Goal: Navigation & Orientation: Find specific page/section

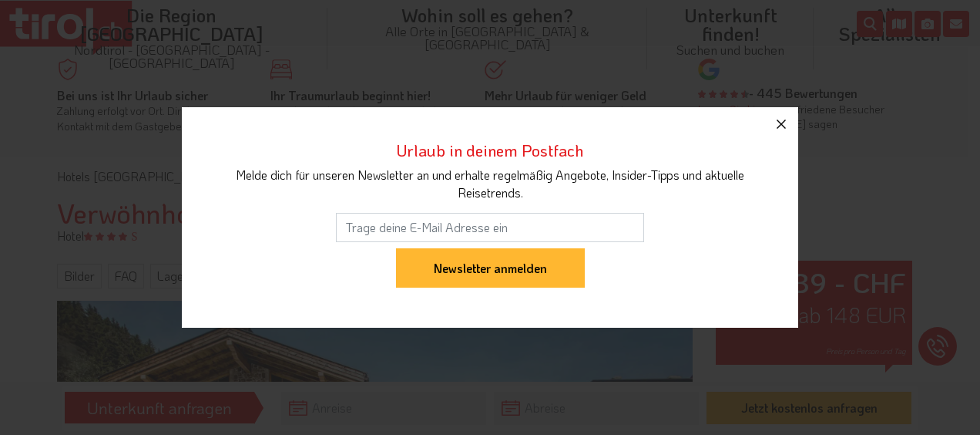
click at [784, 128] on icon "button" at bounding box center [781, 124] width 18 height 18
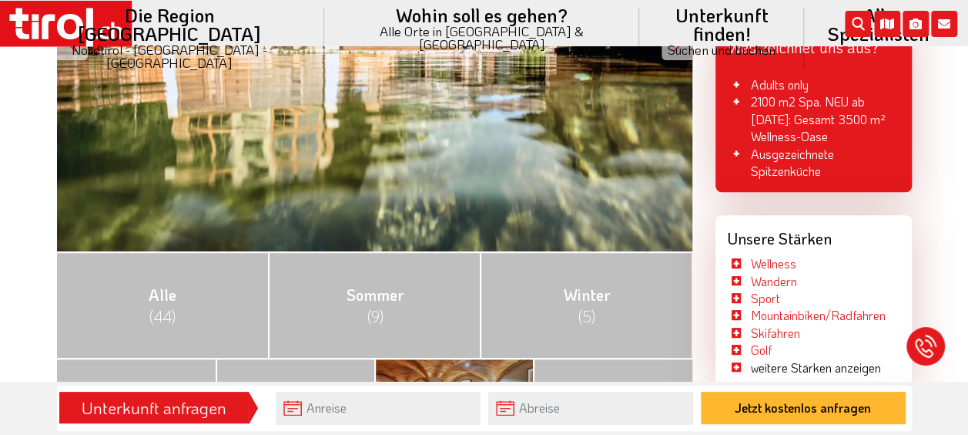
scroll to position [616, 0]
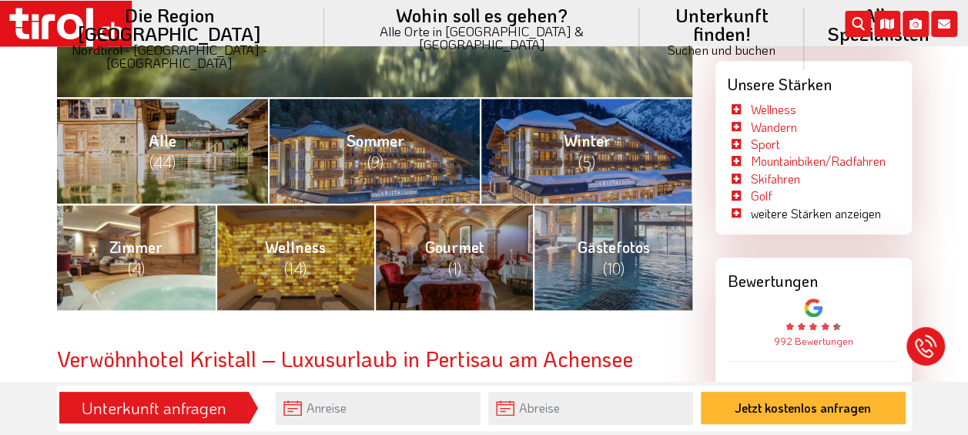
click at [137, 258] on span "(4)" at bounding box center [136, 268] width 17 height 20
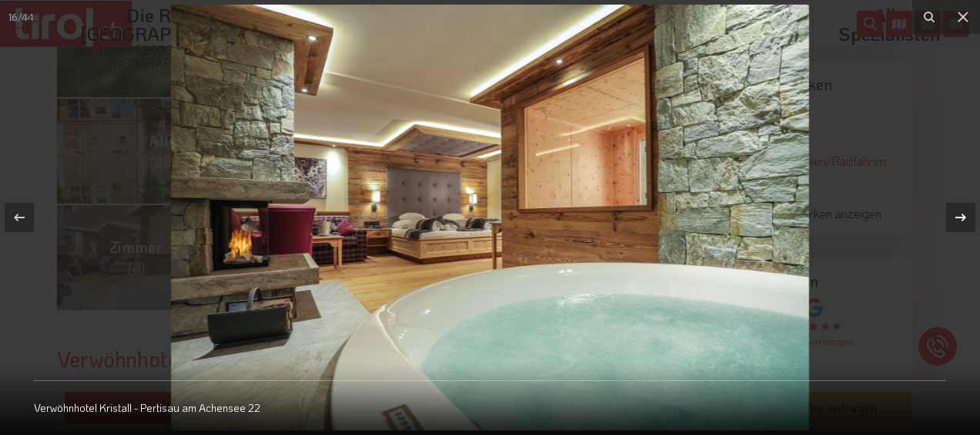
click at [962, 216] on icon at bounding box center [961, 217] width 18 height 18
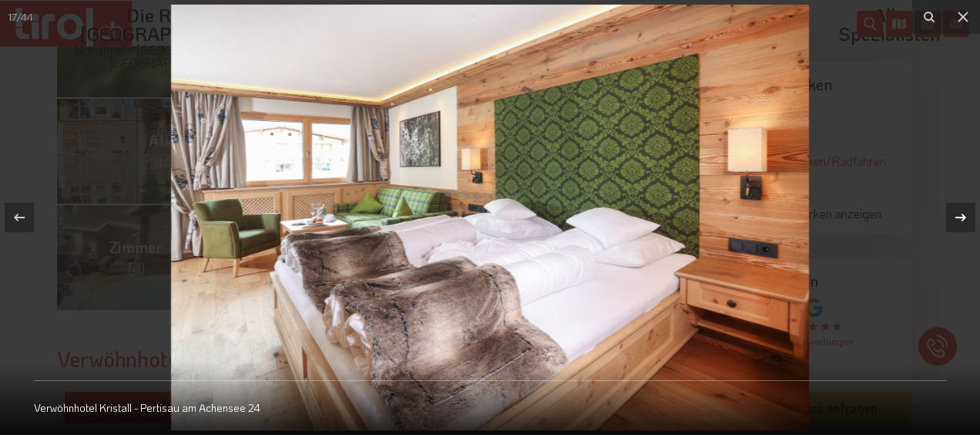
click at [962, 213] on icon at bounding box center [960, 217] width 11 height 8
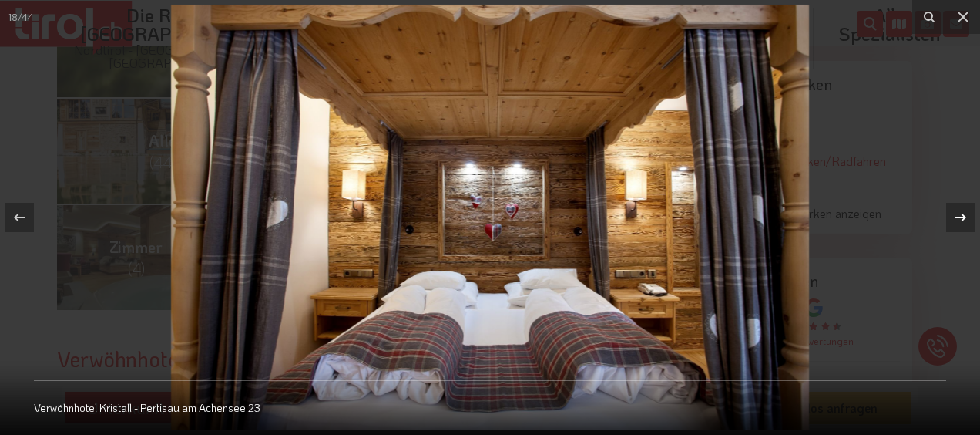
click at [962, 213] on icon at bounding box center [960, 217] width 11 height 8
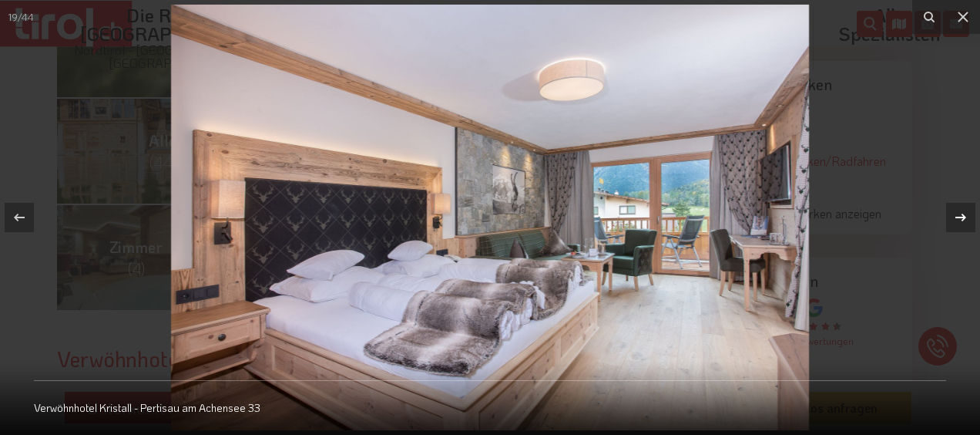
click at [962, 213] on icon at bounding box center [960, 217] width 11 height 8
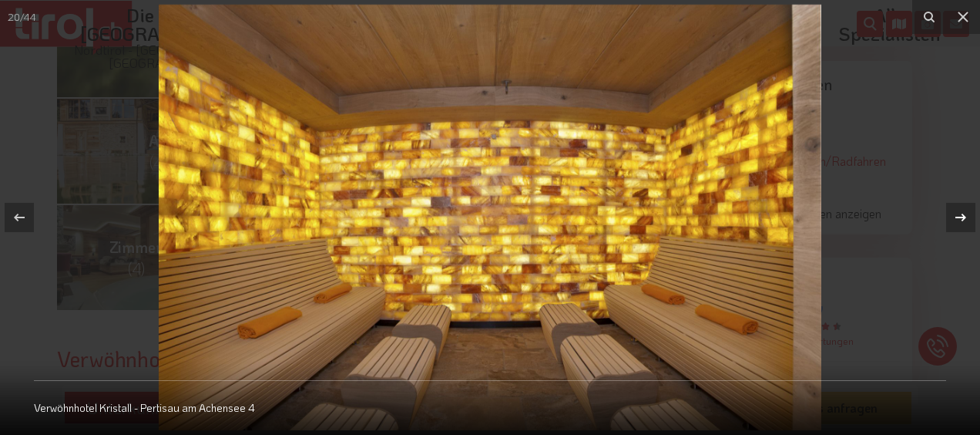
click at [962, 213] on icon at bounding box center [960, 217] width 11 height 8
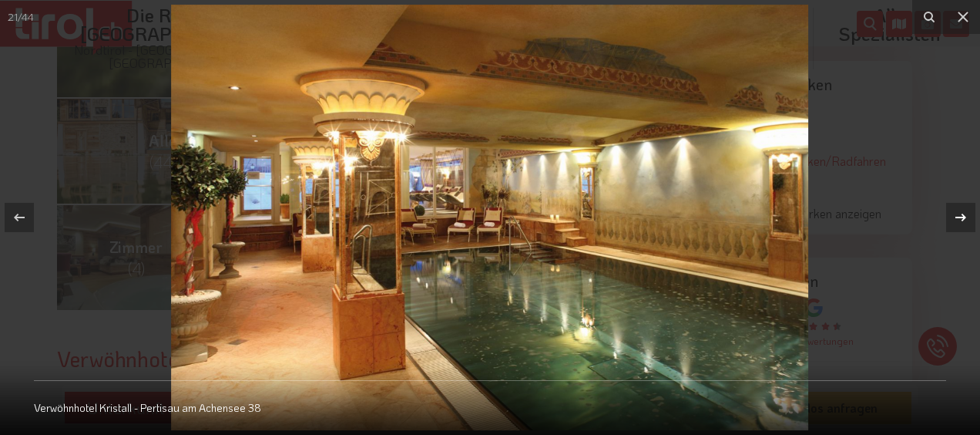
click at [962, 213] on icon at bounding box center [960, 217] width 11 height 8
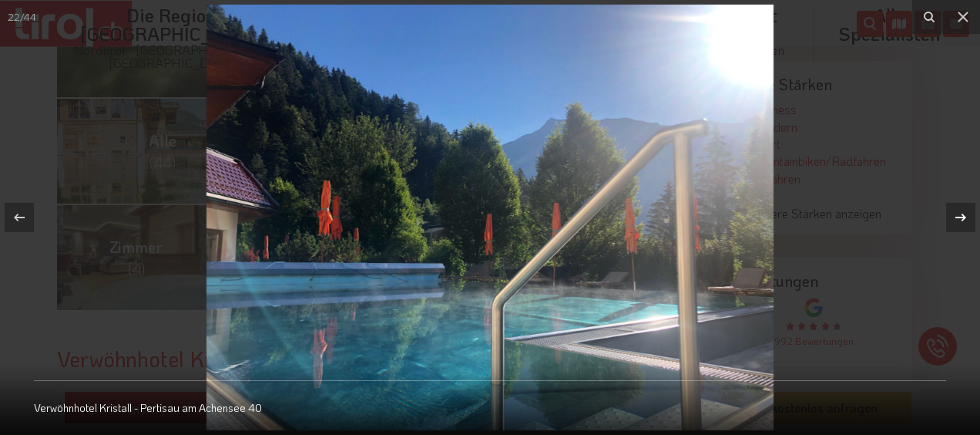
click at [962, 213] on icon at bounding box center [960, 217] width 11 height 8
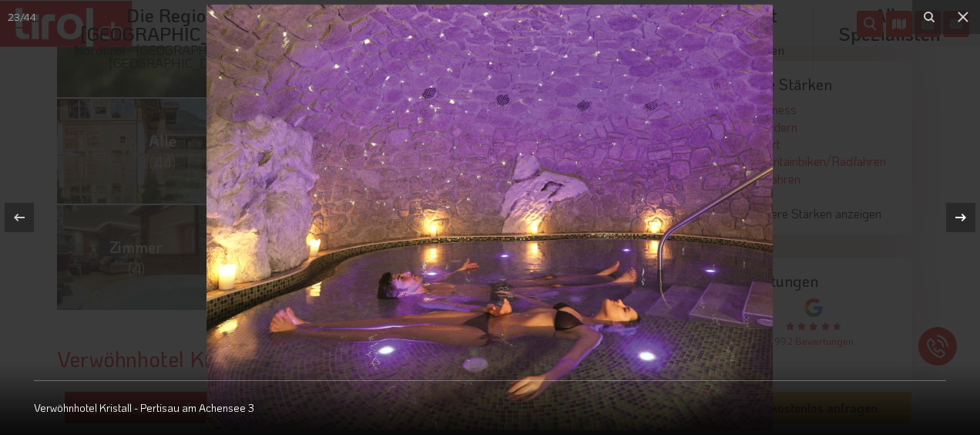
click at [962, 213] on icon at bounding box center [960, 217] width 11 height 8
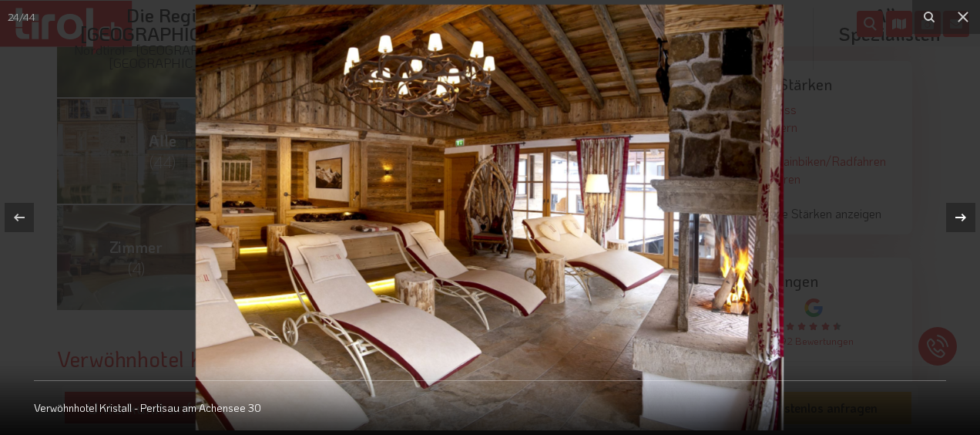
click at [962, 213] on icon at bounding box center [960, 217] width 11 height 8
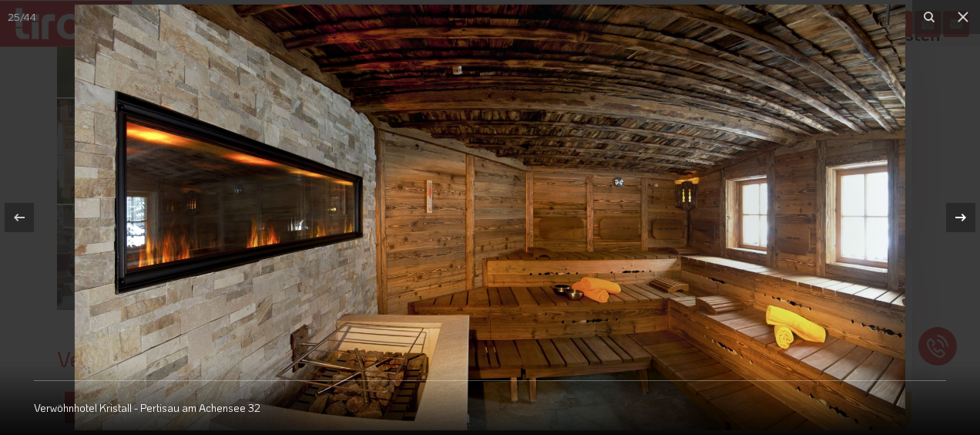
click at [962, 213] on icon at bounding box center [960, 217] width 11 height 8
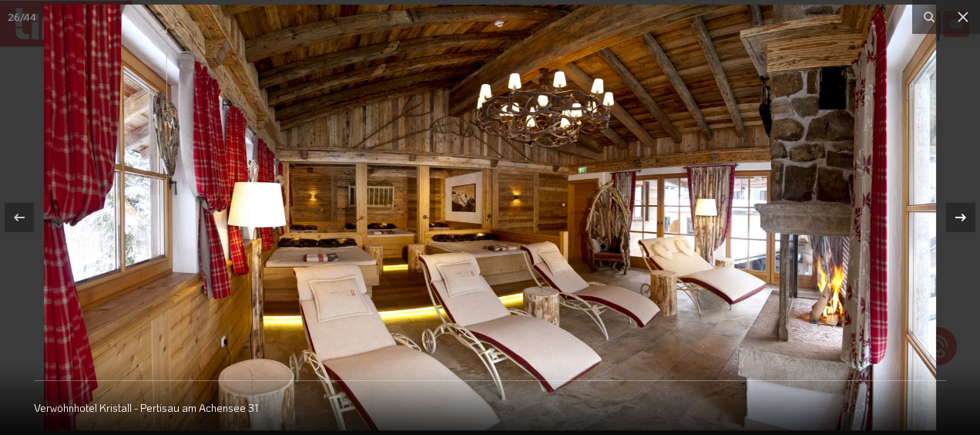
click at [962, 213] on icon at bounding box center [960, 217] width 11 height 8
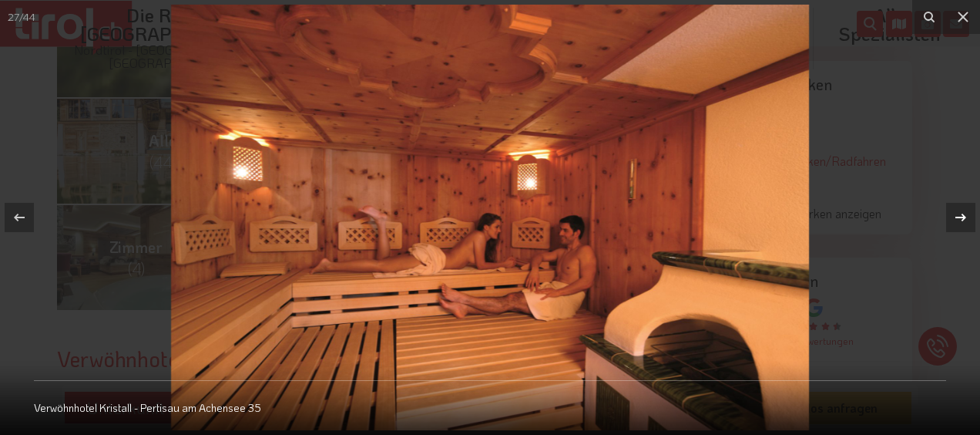
click at [962, 213] on icon at bounding box center [960, 217] width 11 height 8
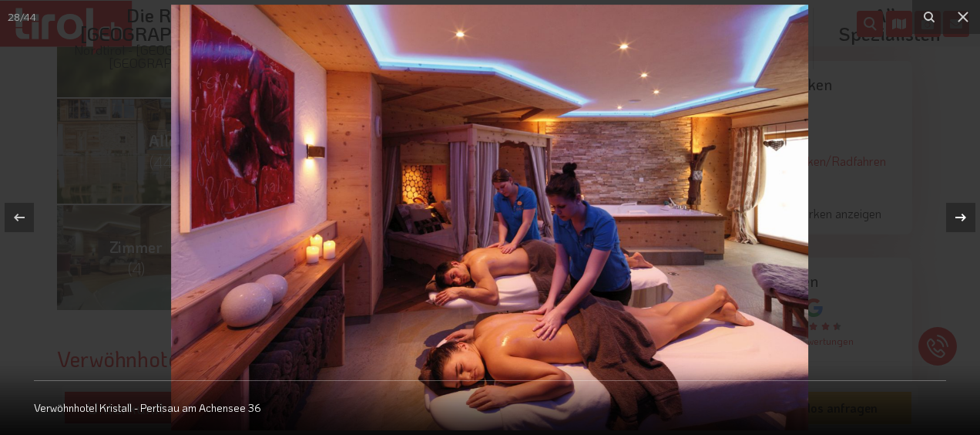
click at [962, 213] on icon at bounding box center [960, 217] width 11 height 8
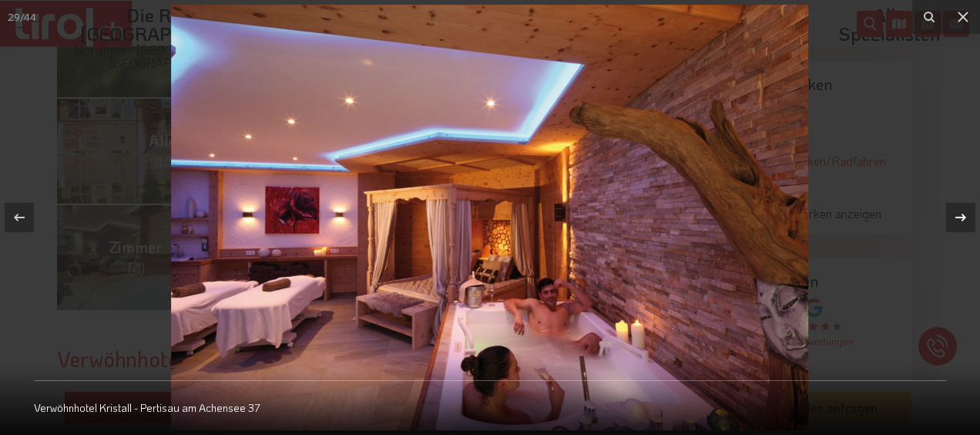
click at [962, 213] on icon at bounding box center [960, 217] width 11 height 8
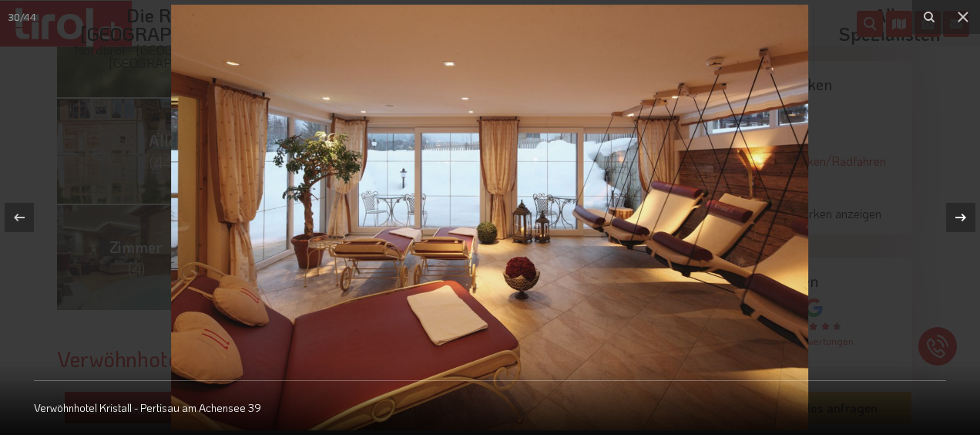
click at [962, 213] on icon at bounding box center [960, 217] width 11 height 8
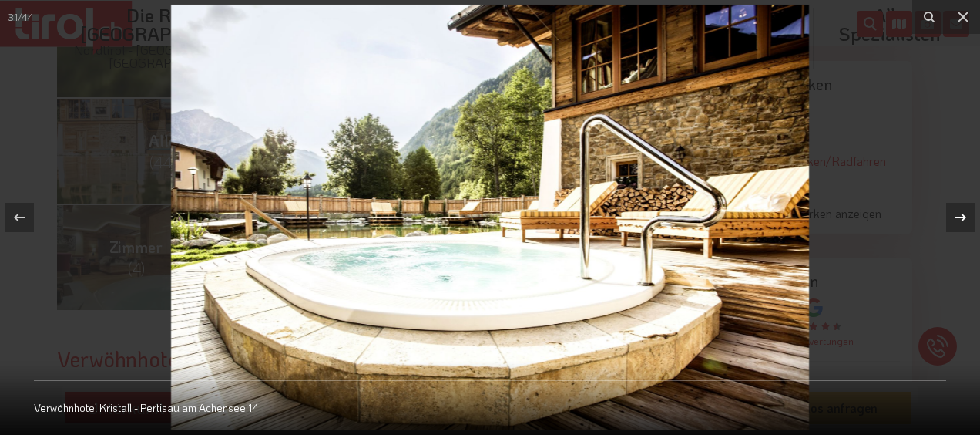
click at [962, 213] on icon at bounding box center [960, 217] width 11 height 8
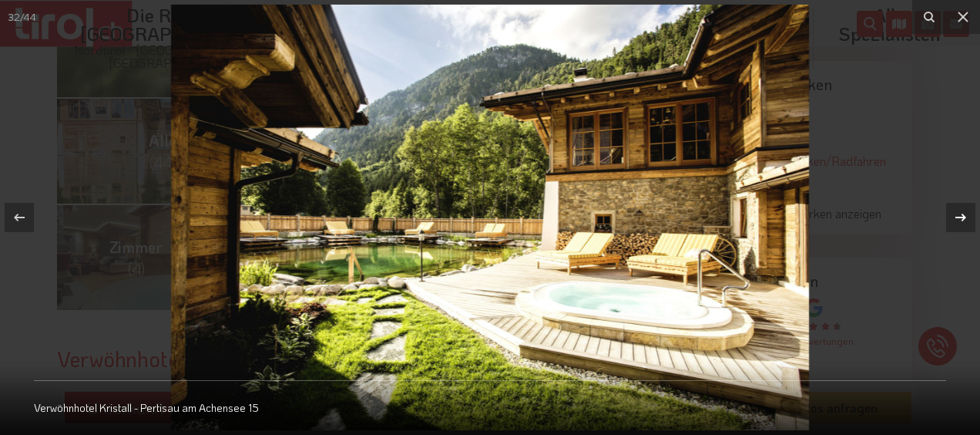
click at [962, 213] on icon at bounding box center [960, 217] width 11 height 8
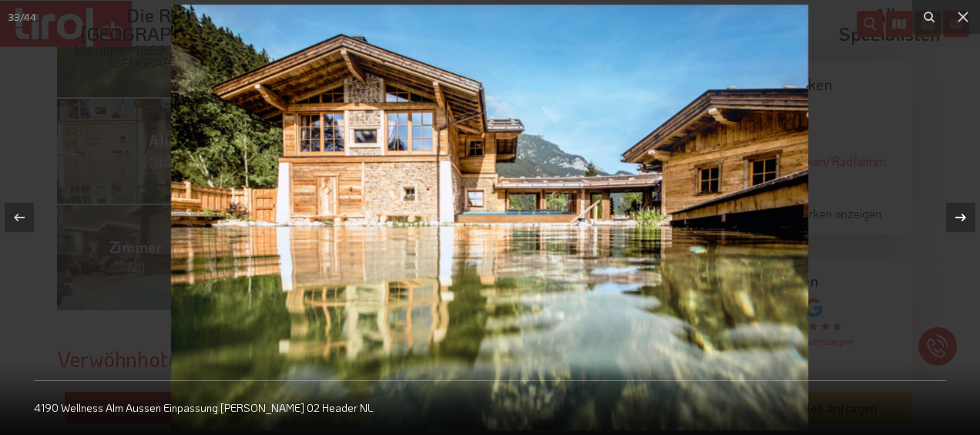
click at [962, 213] on icon at bounding box center [960, 217] width 11 height 8
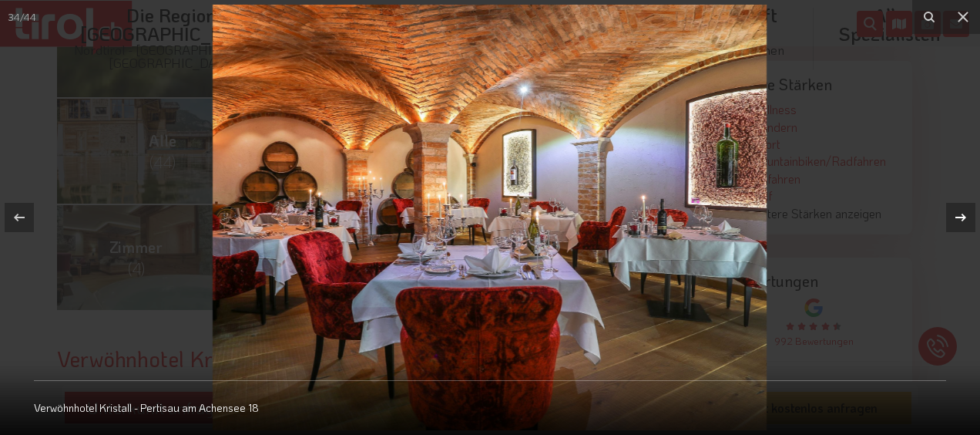
click at [962, 213] on icon at bounding box center [960, 217] width 11 height 8
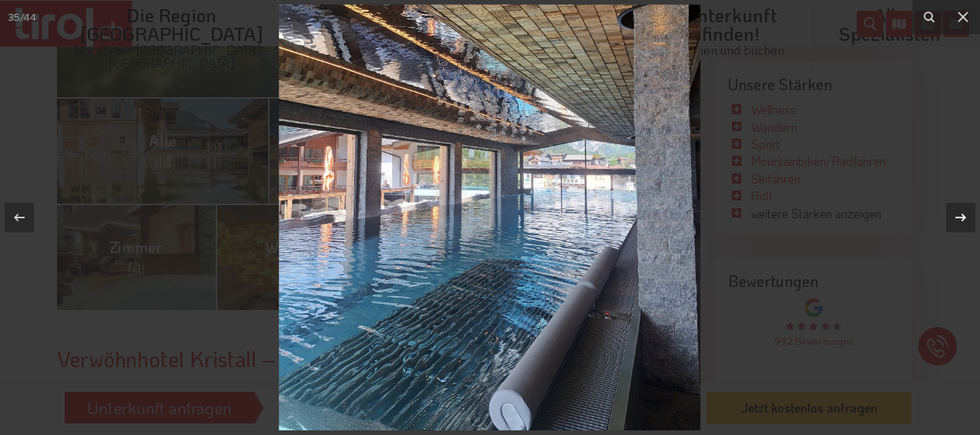
click at [962, 213] on icon at bounding box center [960, 217] width 11 height 8
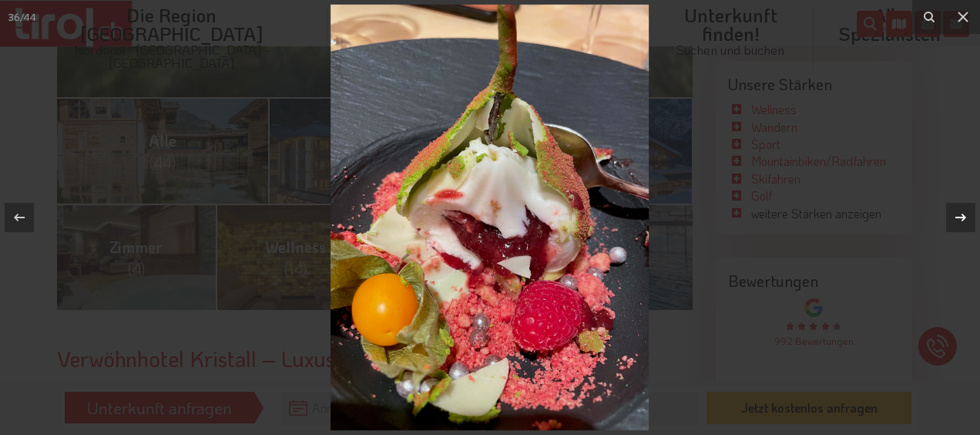
click at [962, 213] on icon at bounding box center [960, 217] width 11 height 8
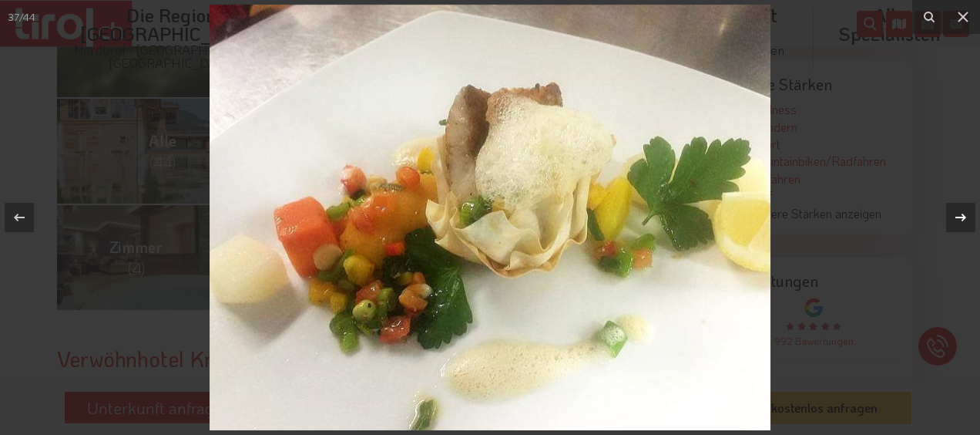
click at [962, 213] on icon at bounding box center [960, 217] width 11 height 8
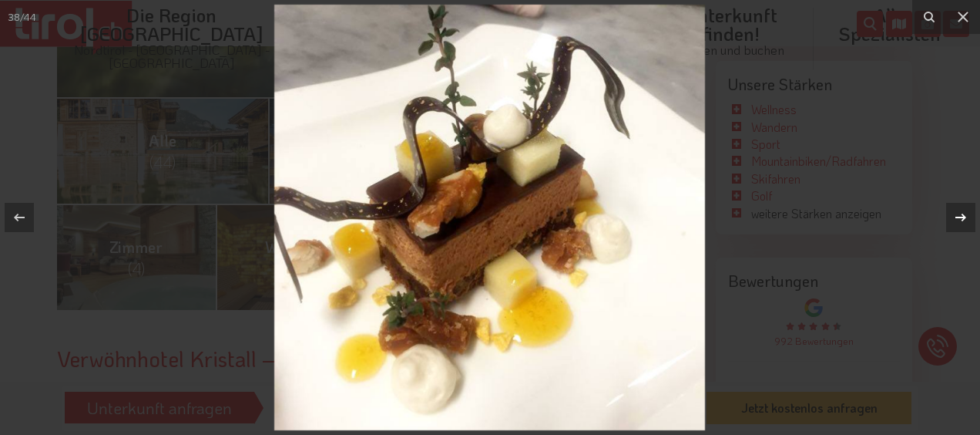
click at [962, 213] on icon at bounding box center [961, 217] width 18 height 18
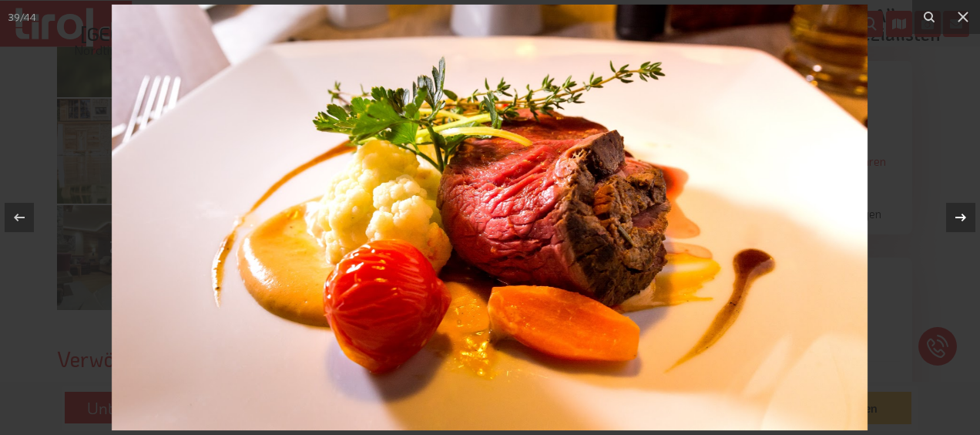
click at [962, 213] on icon at bounding box center [961, 217] width 18 height 18
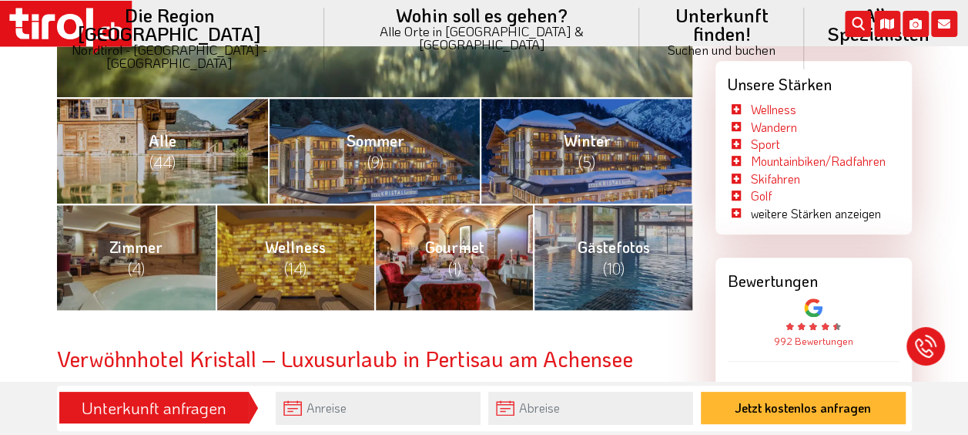
click at [455, 260] on span "(1)" at bounding box center [454, 268] width 13 height 20
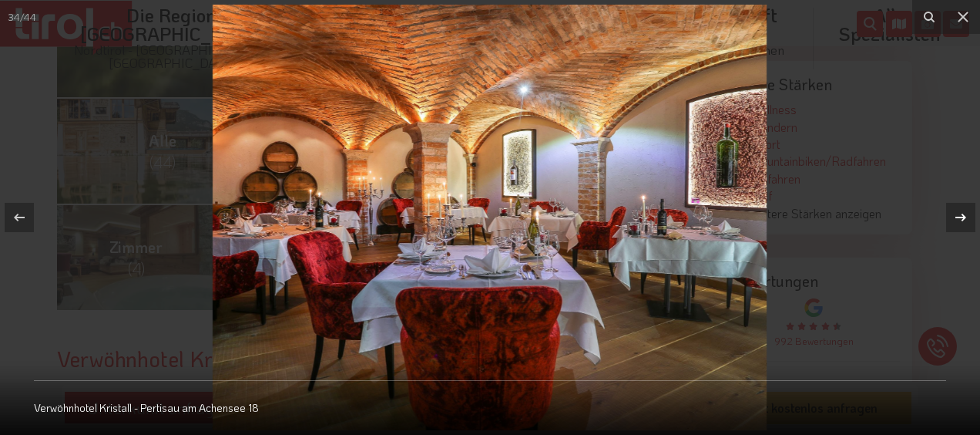
click at [958, 211] on icon at bounding box center [961, 217] width 18 height 18
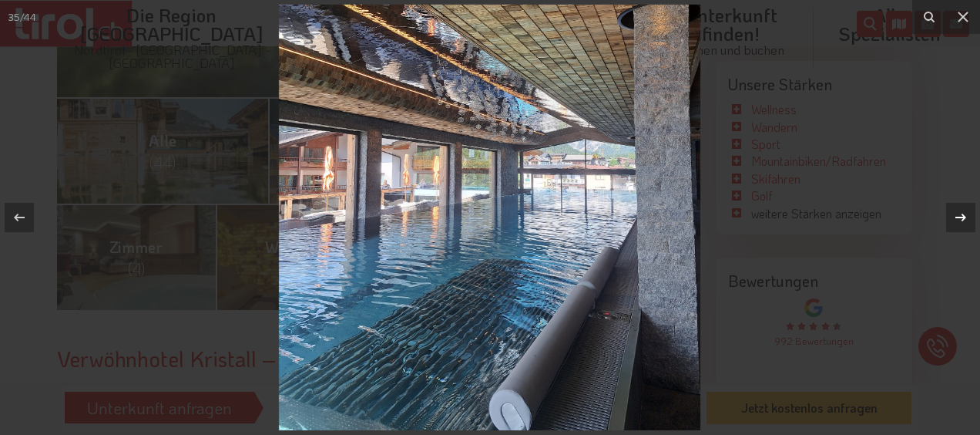
click at [960, 213] on icon at bounding box center [961, 217] width 18 height 18
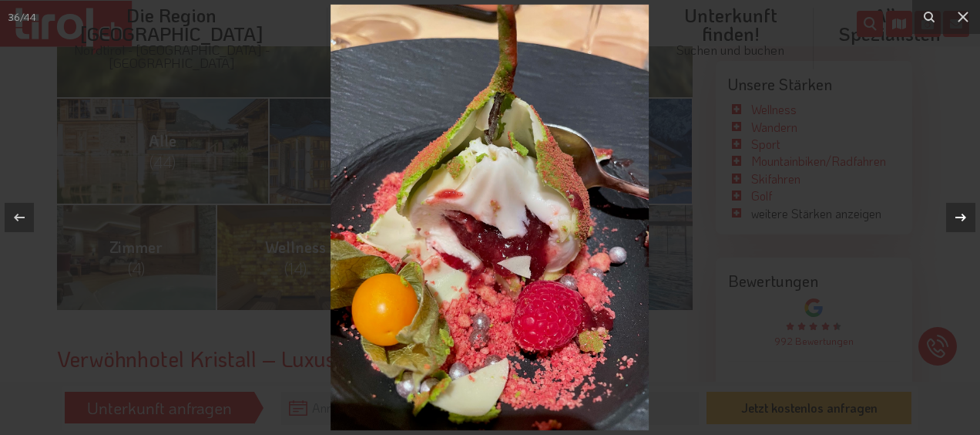
click at [962, 214] on icon at bounding box center [960, 217] width 11 height 8
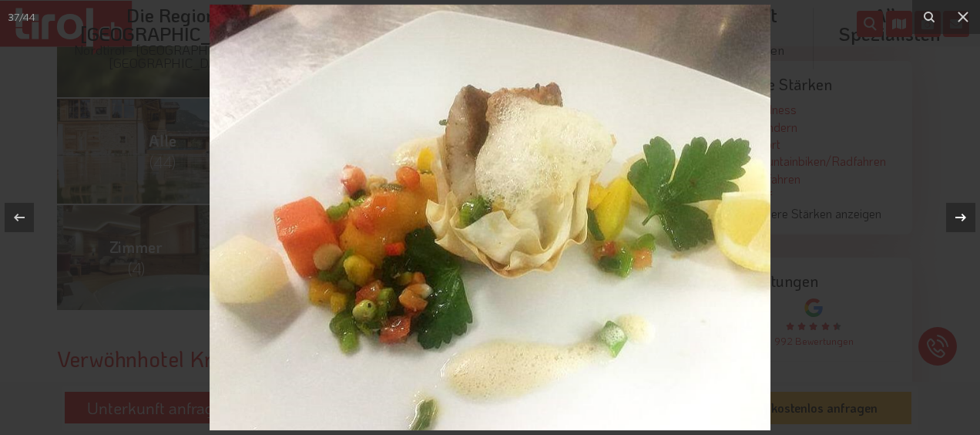
click at [962, 214] on icon at bounding box center [960, 217] width 11 height 8
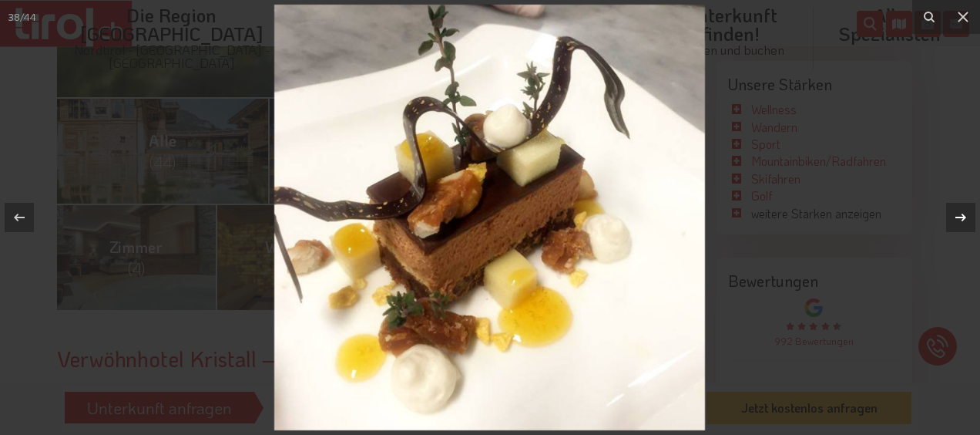
click at [962, 214] on icon at bounding box center [960, 217] width 11 height 8
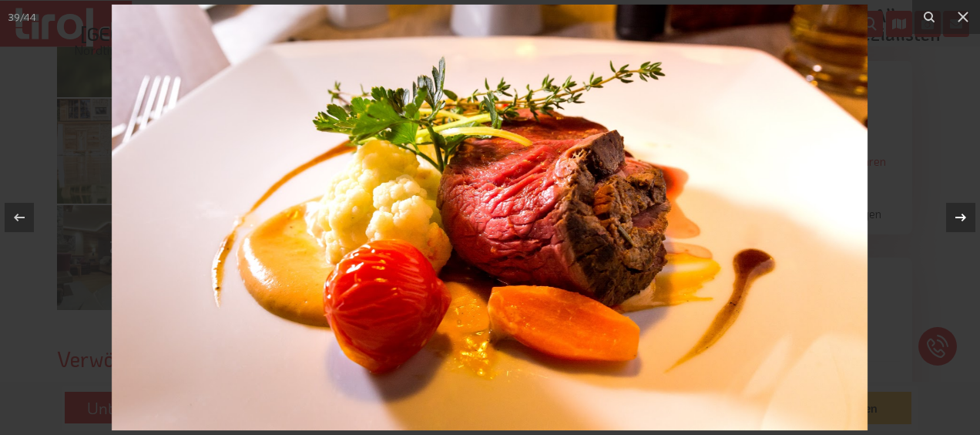
click at [963, 214] on icon at bounding box center [960, 217] width 11 height 8
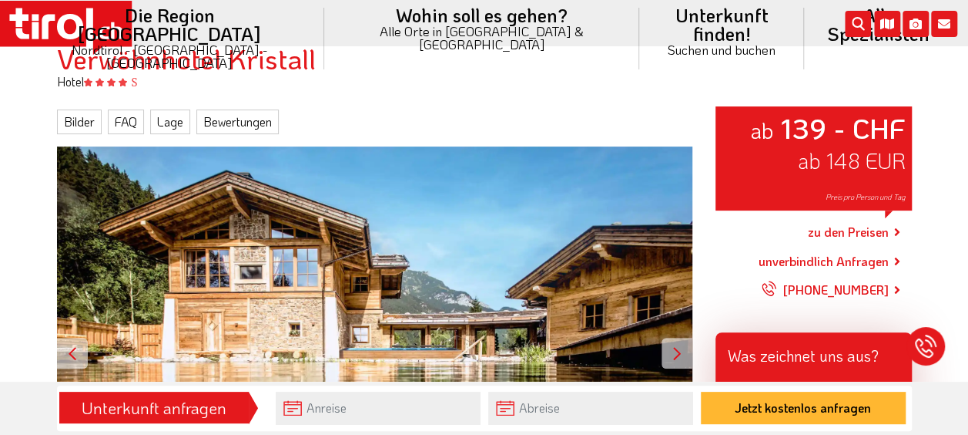
scroll to position [308, 0]
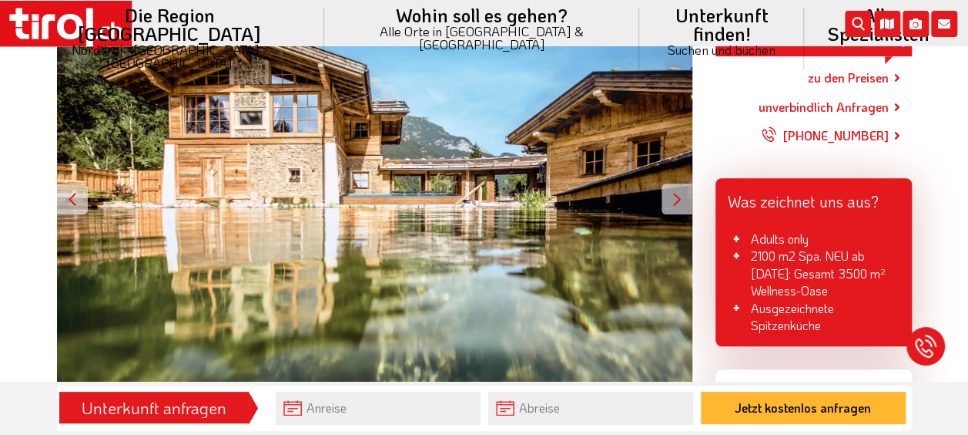
click at [679, 197] on div at bounding box center [677, 198] width 31 height 31
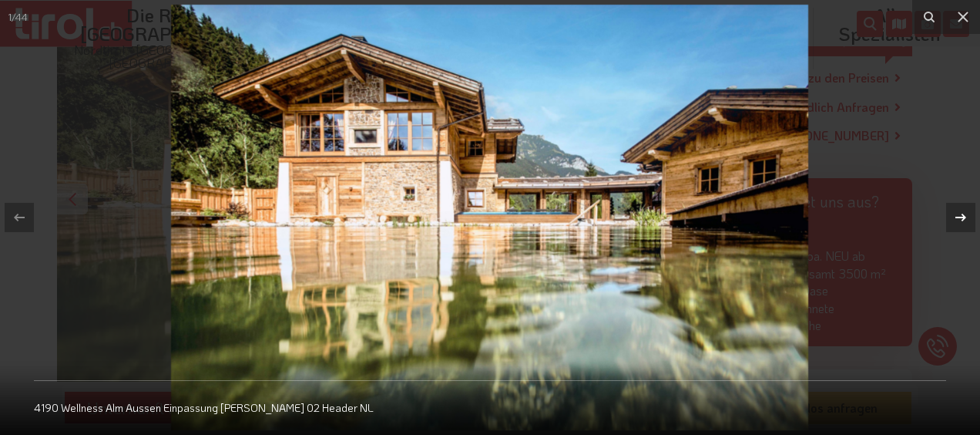
click at [961, 212] on icon at bounding box center [961, 217] width 18 height 18
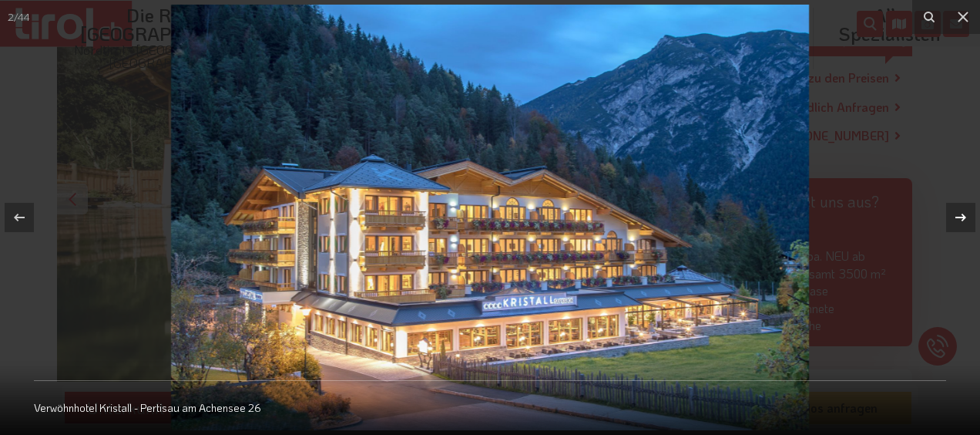
click at [961, 213] on icon at bounding box center [961, 217] width 18 height 18
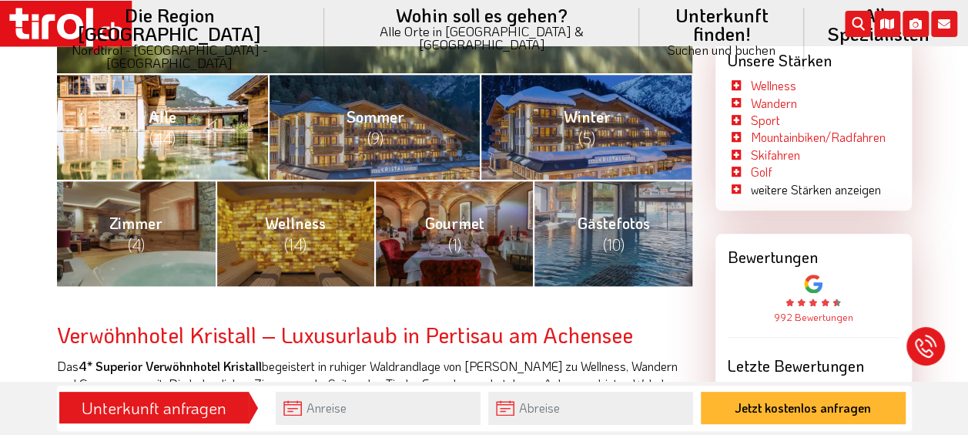
scroll to position [616, 0]
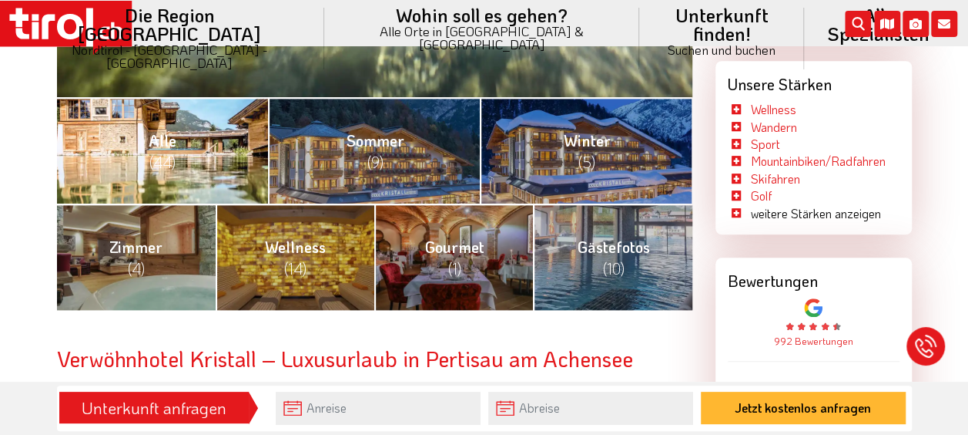
click at [193, 163] on link "Alle (44)" at bounding box center [163, 150] width 212 height 106
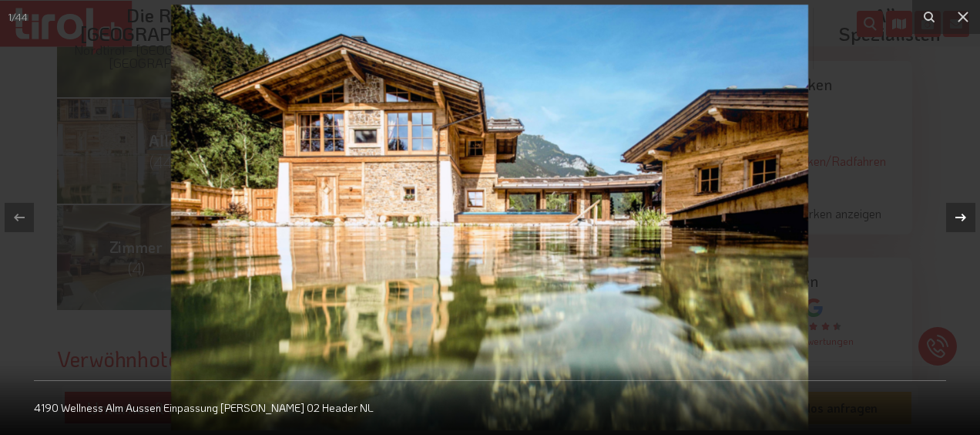
click at [958, 219] on icon at bounding box center [961, 217] width 18 height 18
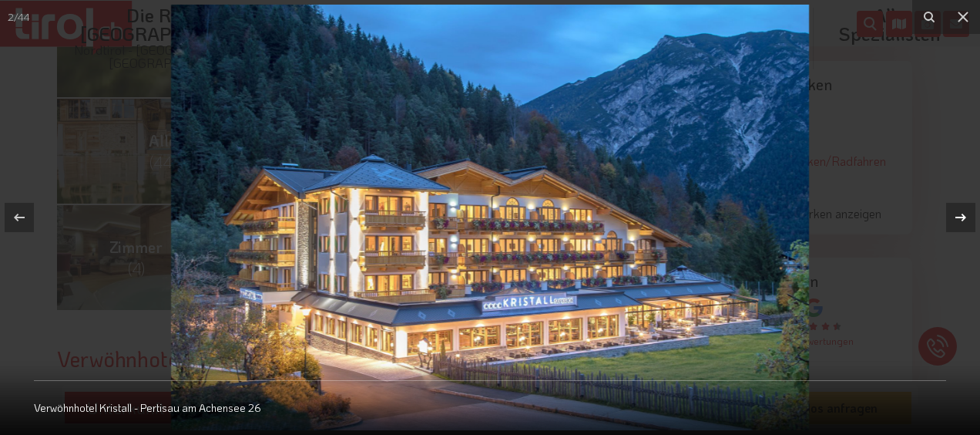
click at [958, 219] on icon at bounding box center [961, 217] width 18 height 18
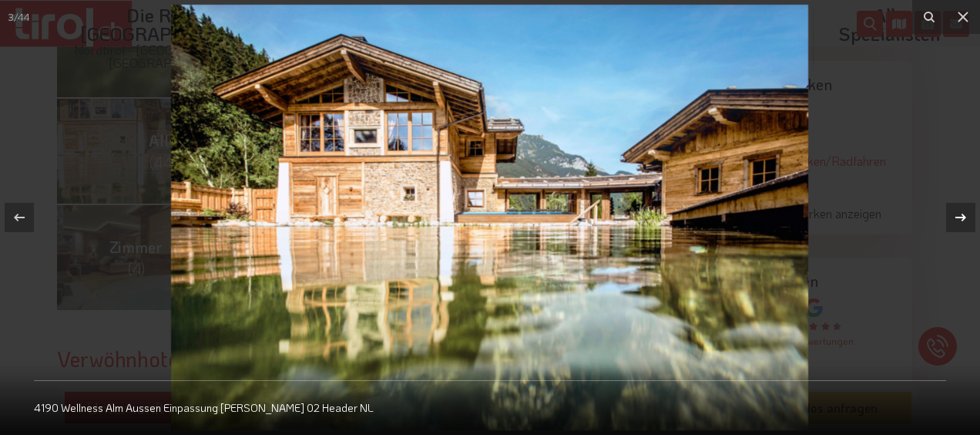
click at [958, 219] on icon at bounding box center [961, 217] width 18 height 18
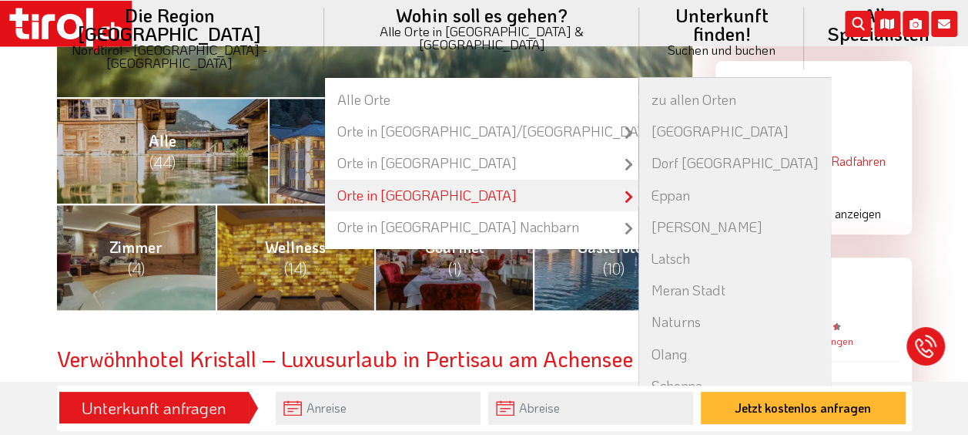
click at [361, 180] on link "Orte in [GEOGRAPHIC_DATA]" at bounding box center [482, 196] width 314 height 32
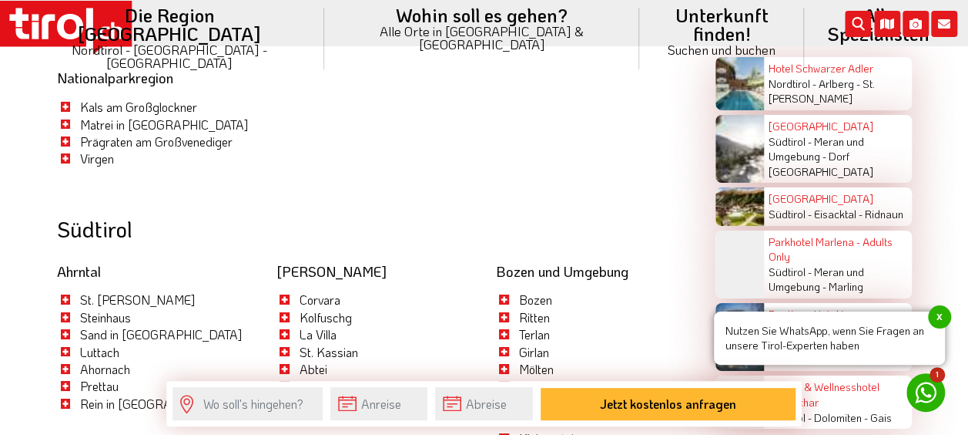
scroll to position [2748, 0]
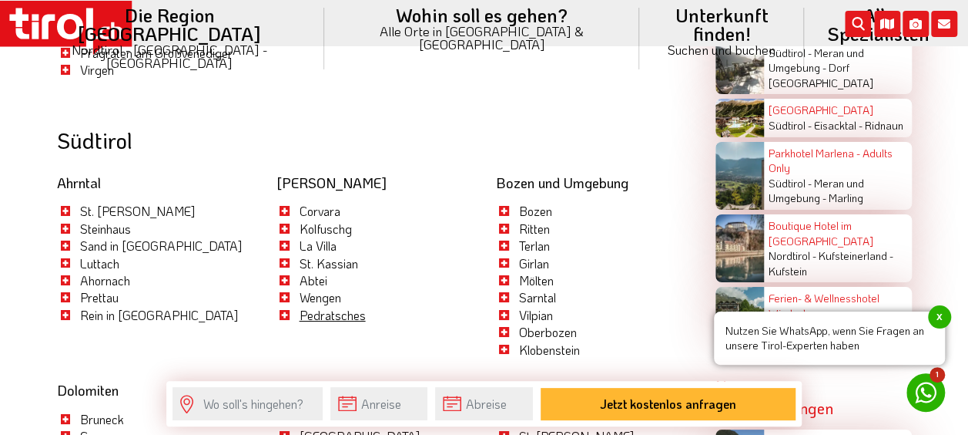
click at [321, 307] on link "Pedratsches" at bounding box center [332, 315] width 66 height 16
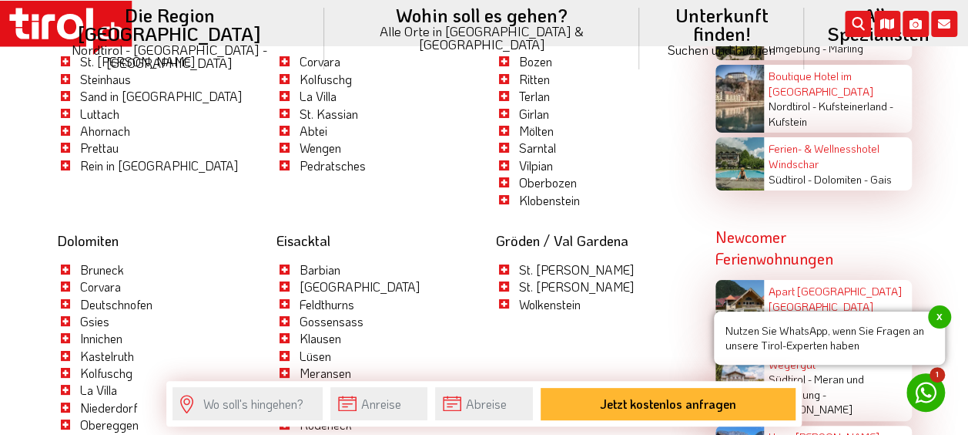
scroll to position [2979, 0]
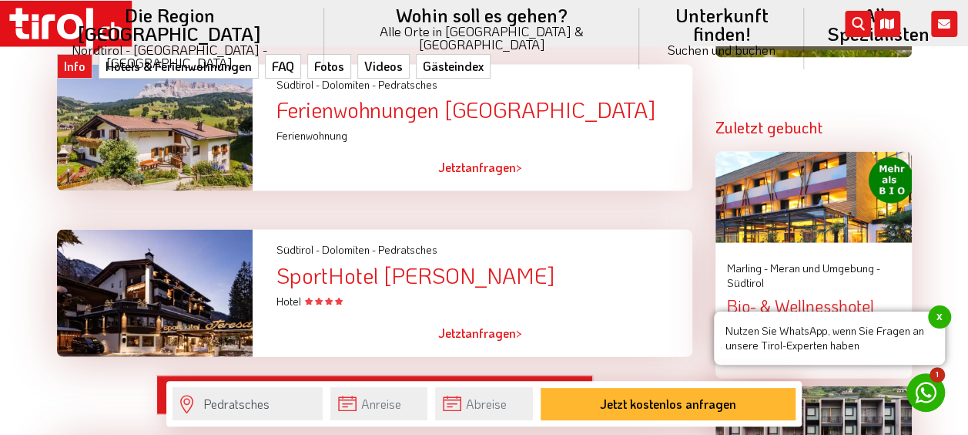
scroll to position [1464, 0]
